Goal: Find specific page/section: Find specific page/section

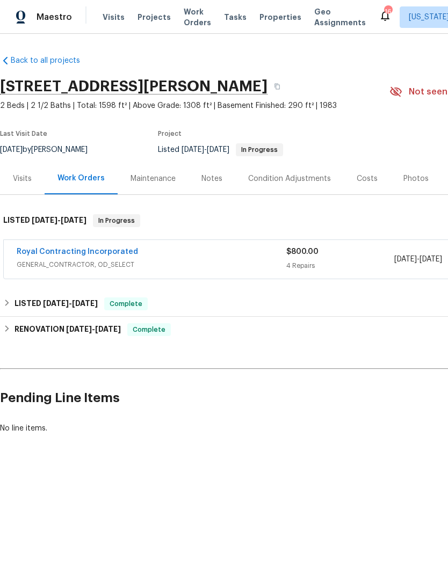
click at [222, 255] on div "Royal Contracting Incorporated" at bounding box center [152, 252] width 270 height 13
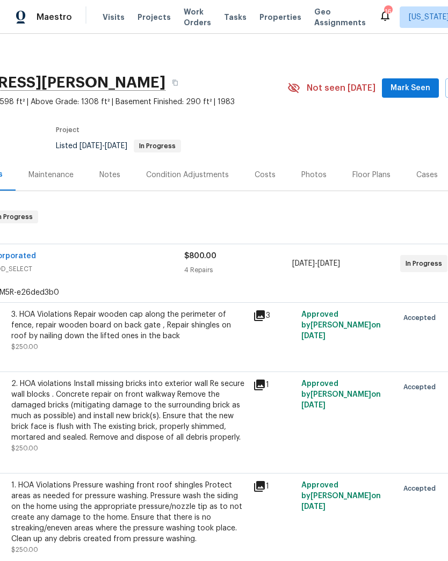
scroll to position [18, 21]
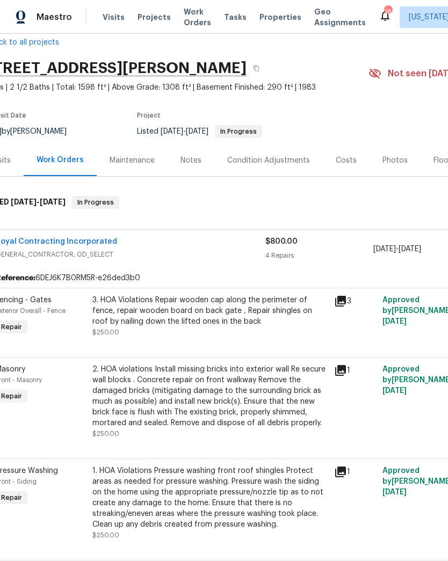
click at [90, 241] on link "Royal Contracting Incorporated" at bounding box center [56, 242] width 121 height 8
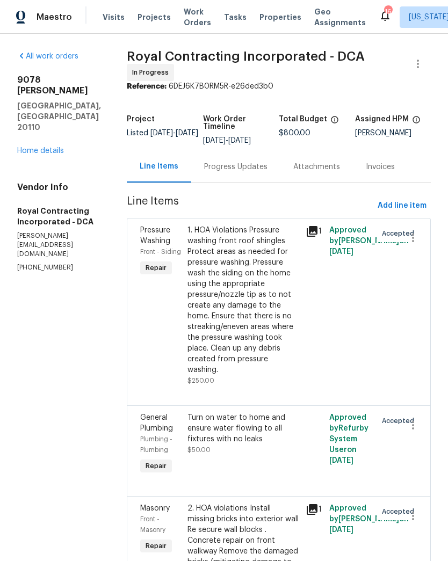
scroll to position [17, 0]
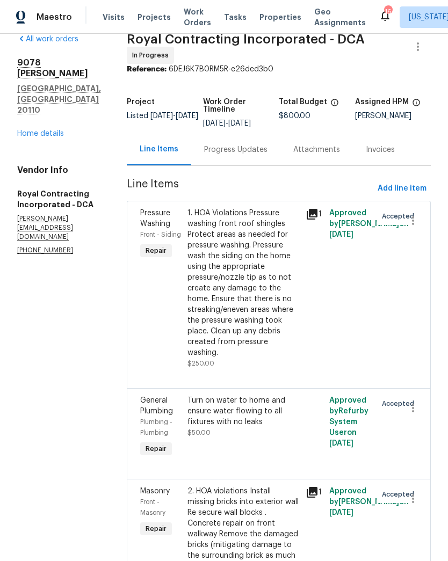
click at [47, 130] on link "Home details" at bounding box center [40, 134] width 47 height 8
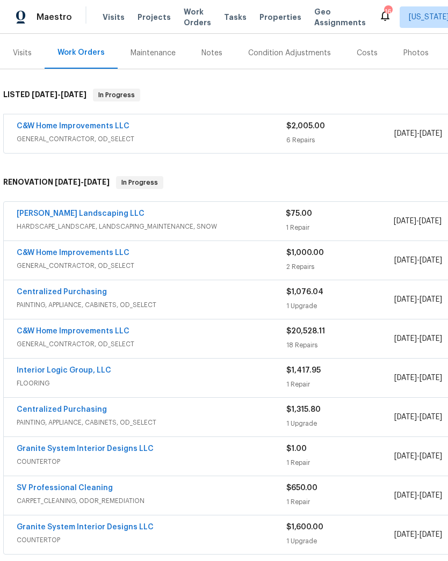
scroll to position [127, 0]
